Goal: Information Seeking & Learning: Learn about a topic

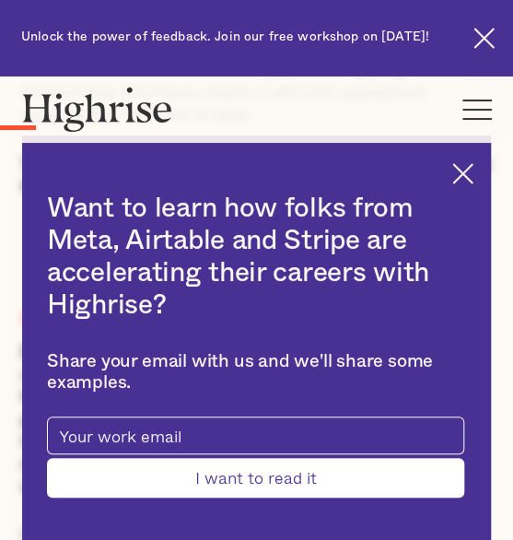
scroll to position [1484, 0]
click at [470, 168] on img at bounding box center [462, 173] width 21 height 21
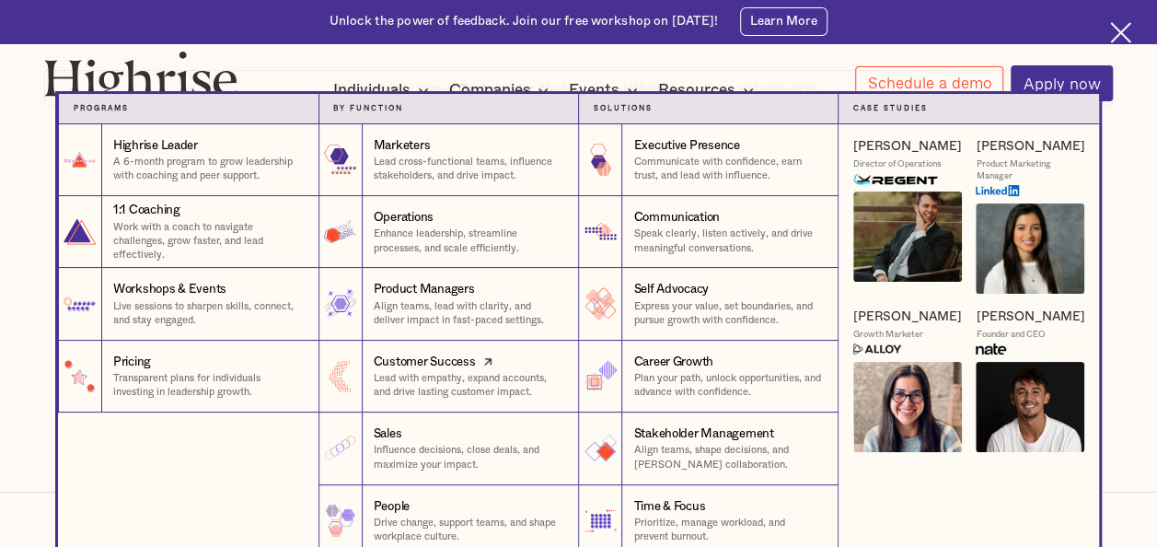
scroll to position [81, 0]
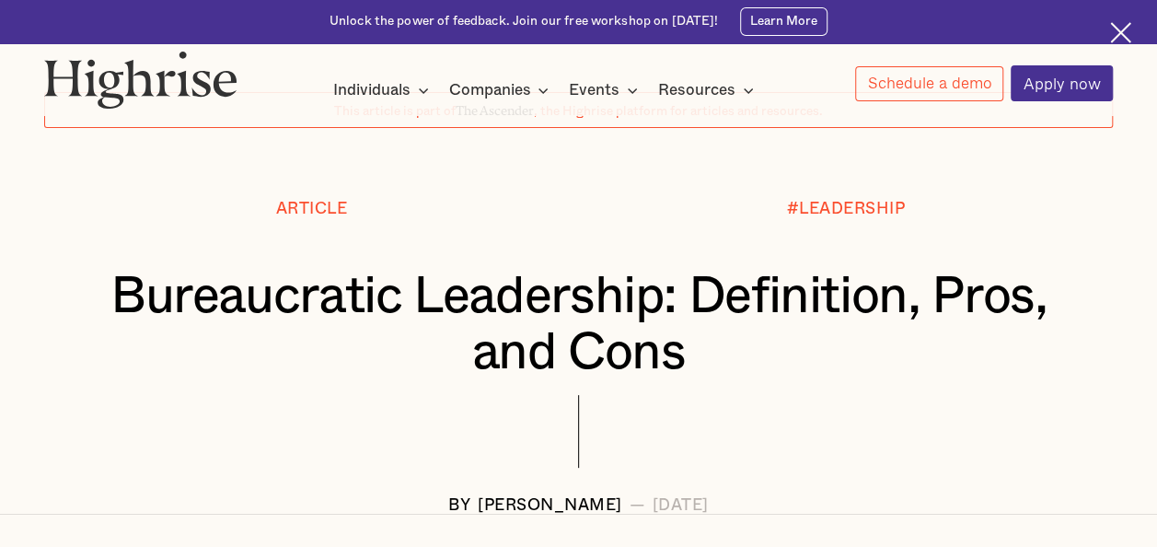
click at [512, 34] on img at bounding box center [1120, 32] width 21 height 21
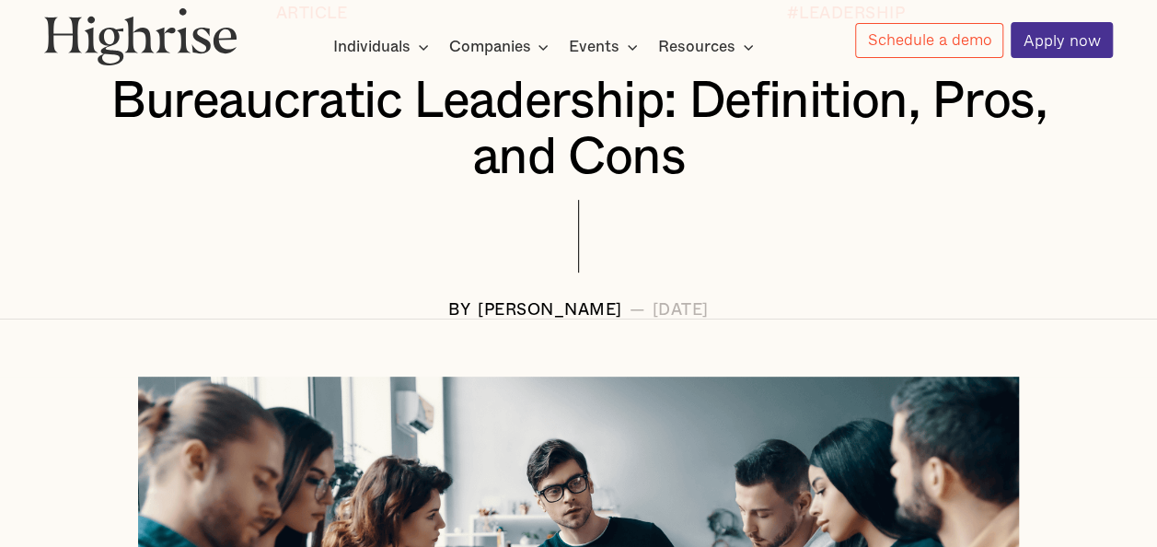
scroll to position [286, 0]
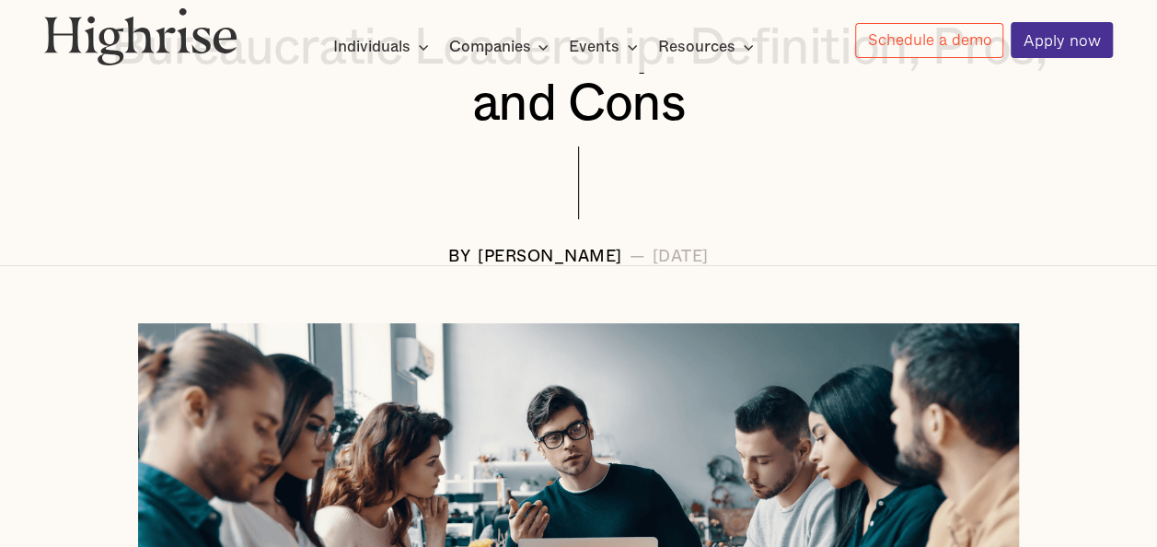
drag, startPoint x: 600, startPoint y: 262, endPoint x: 803, endPoint y: 264, distance: 202.6
click at [512, 264] on div "BY [PERSON_NAME] — [DATE]" at bounding box center [578, 256] width 1068 height 17
copy div "[DATE]"
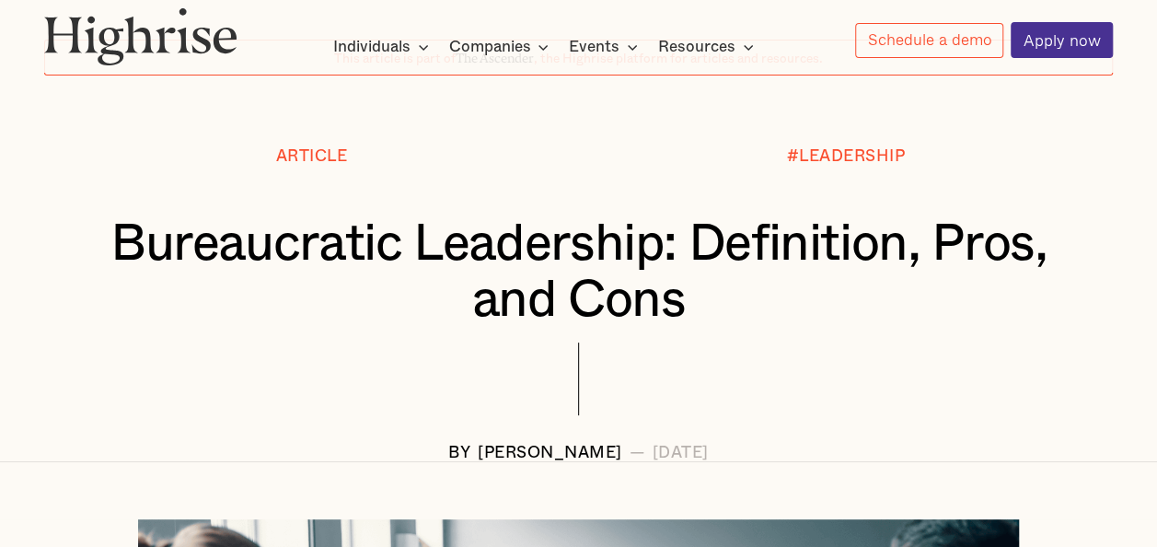
scroll to position [86, 0]
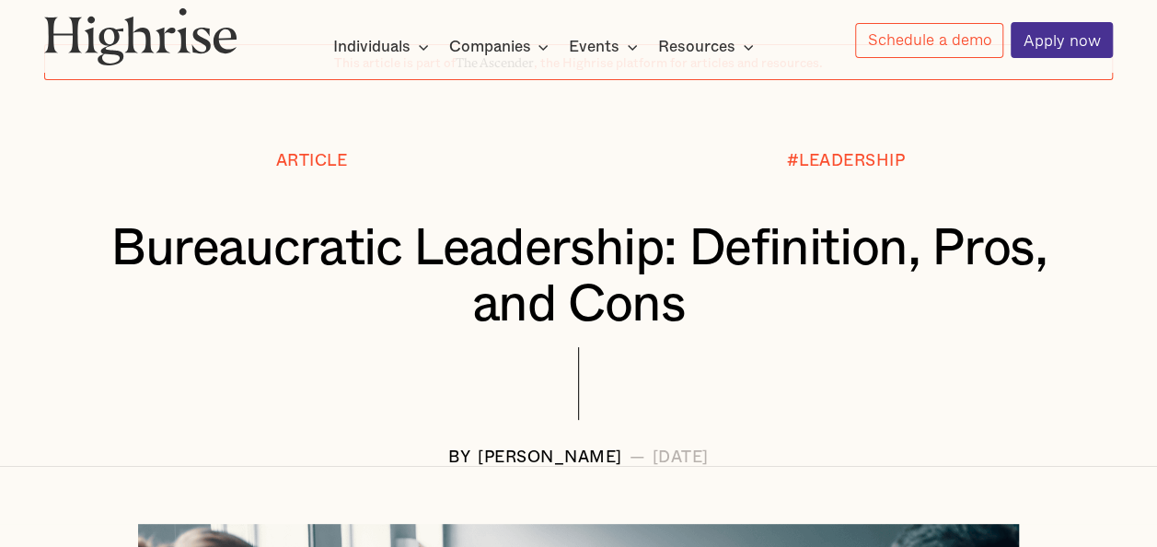
click at [307, 348] on div "Bureaucratic Leadership: Definition, Pros, and Cons" at bounding box center [578, 284] width 1068 height 127
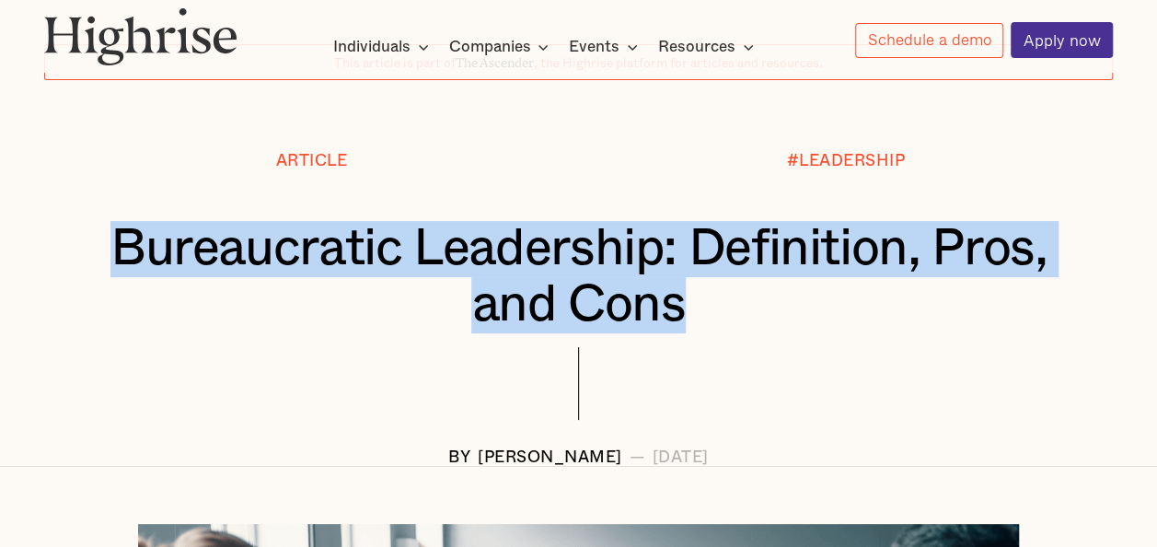
drag, startPoint x: 90, startPoint y: 245, endPoint x: 732, endPoint y: 333, distance: 647.8
click at [512, 333] on h1 "Bureaucratic Leadership: Definition, Pros, and Cons" at bounding box center [579, 277] width 980 height 113
copy h1 "Bureaucratic Leadership: Definition, Pros, and Cons"
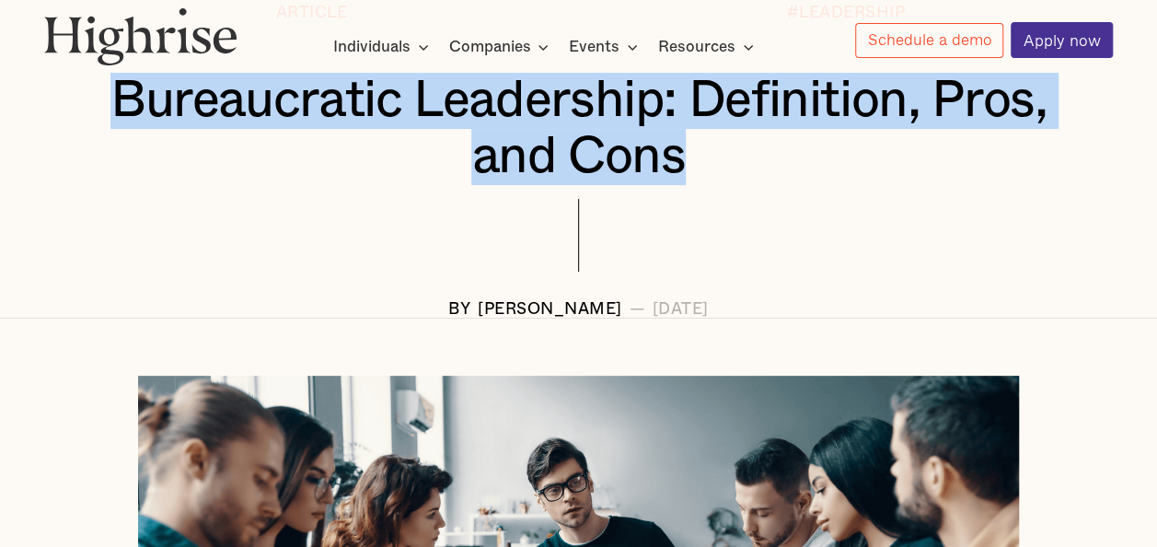
scroll to position [238, 0]
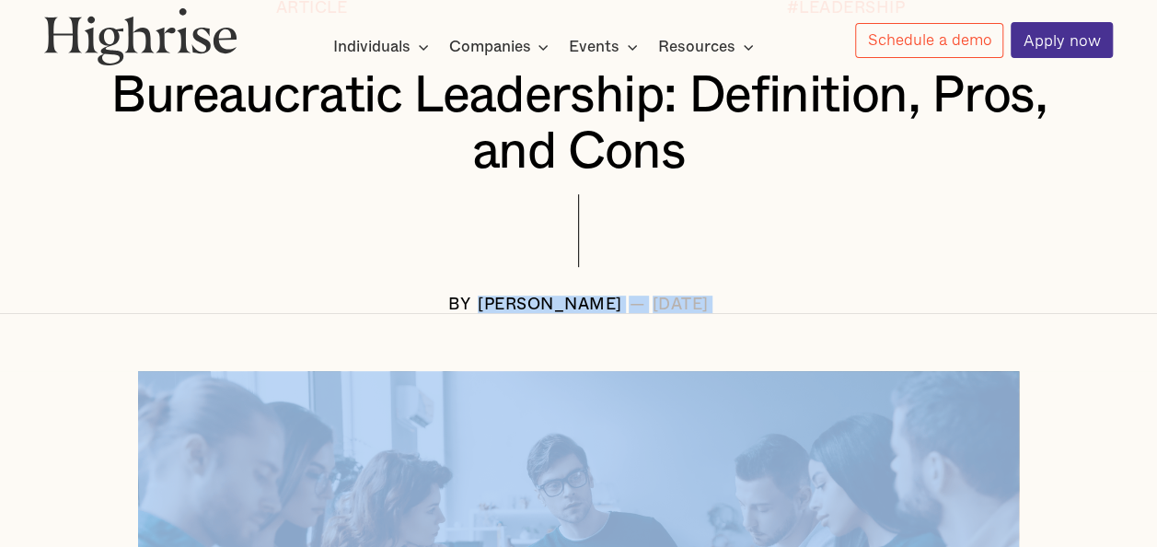
drag, startPoint x: 567, startPoint y: 321, endPoint x: 418, endPoint y: 308, distance: 149.8
copy div "[PERSON_NAME] — [DATE]"
